Goal: Complete application form

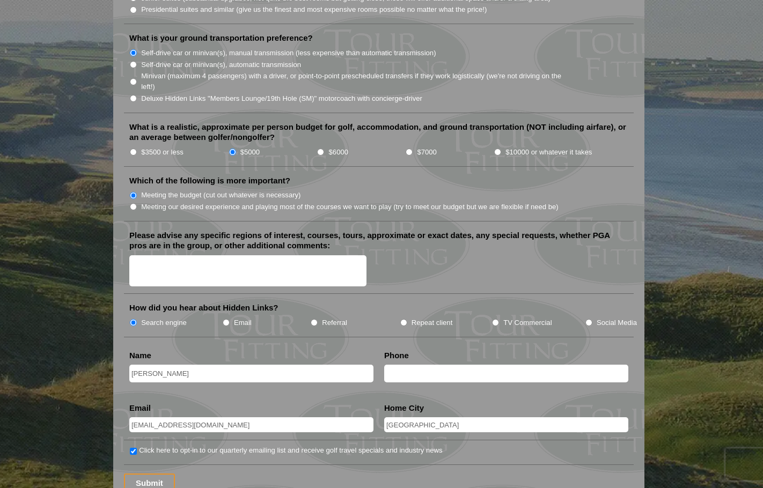
scroll to position [1180, 0]
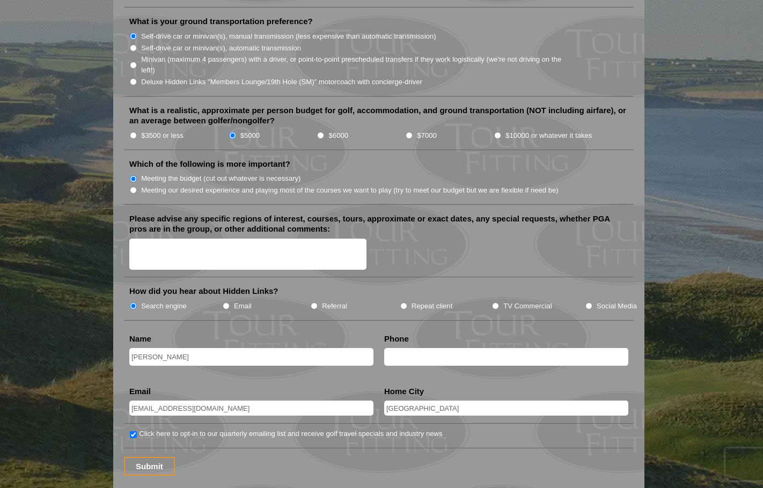
click at [394, 348] on input "text" at bounding box center [506, 357] width 244 height 18
click at [386, 348] on input "3343983621" at bounding box center [506, 357] width 244 height 18
type input "+13343983621"
click at [155, 457] on input "Submit" at bounding box center [149, 466] width 51 height 19
